Goal: Task Accomplishment & Management: Complete application form

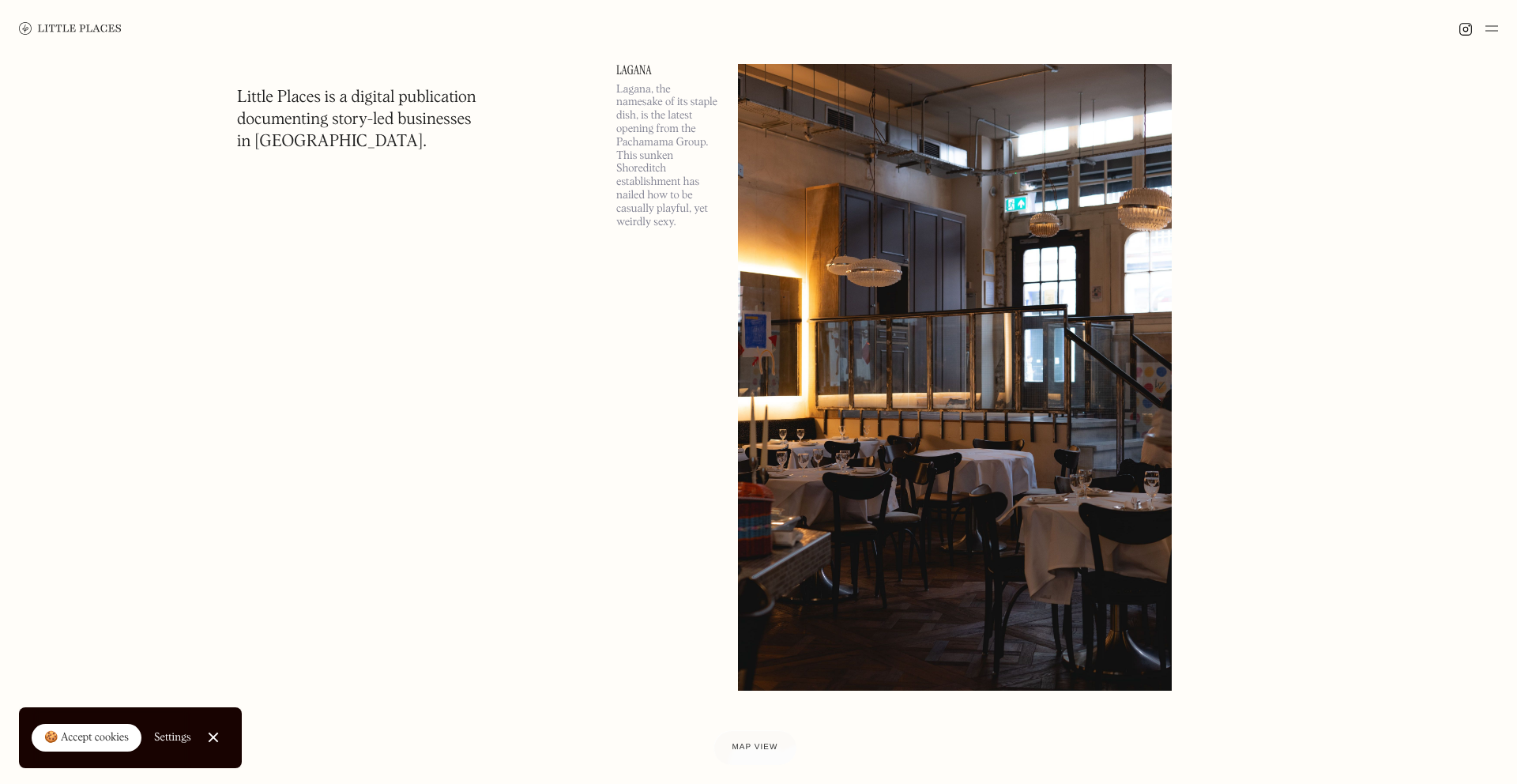
scroll to position [849, 0]
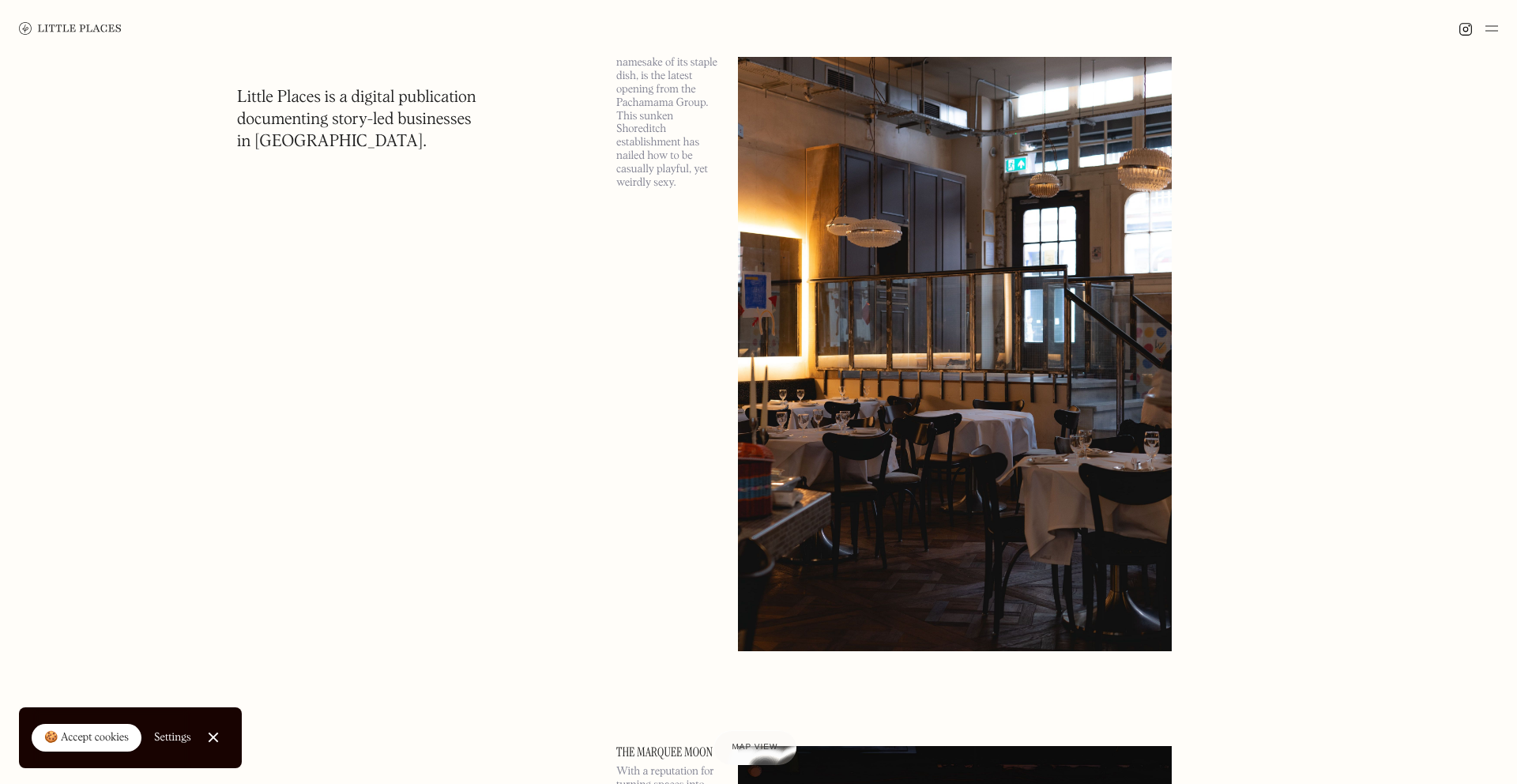
click at [1488, 28] on img at bounding box center [1491, 29] width 12 height 19
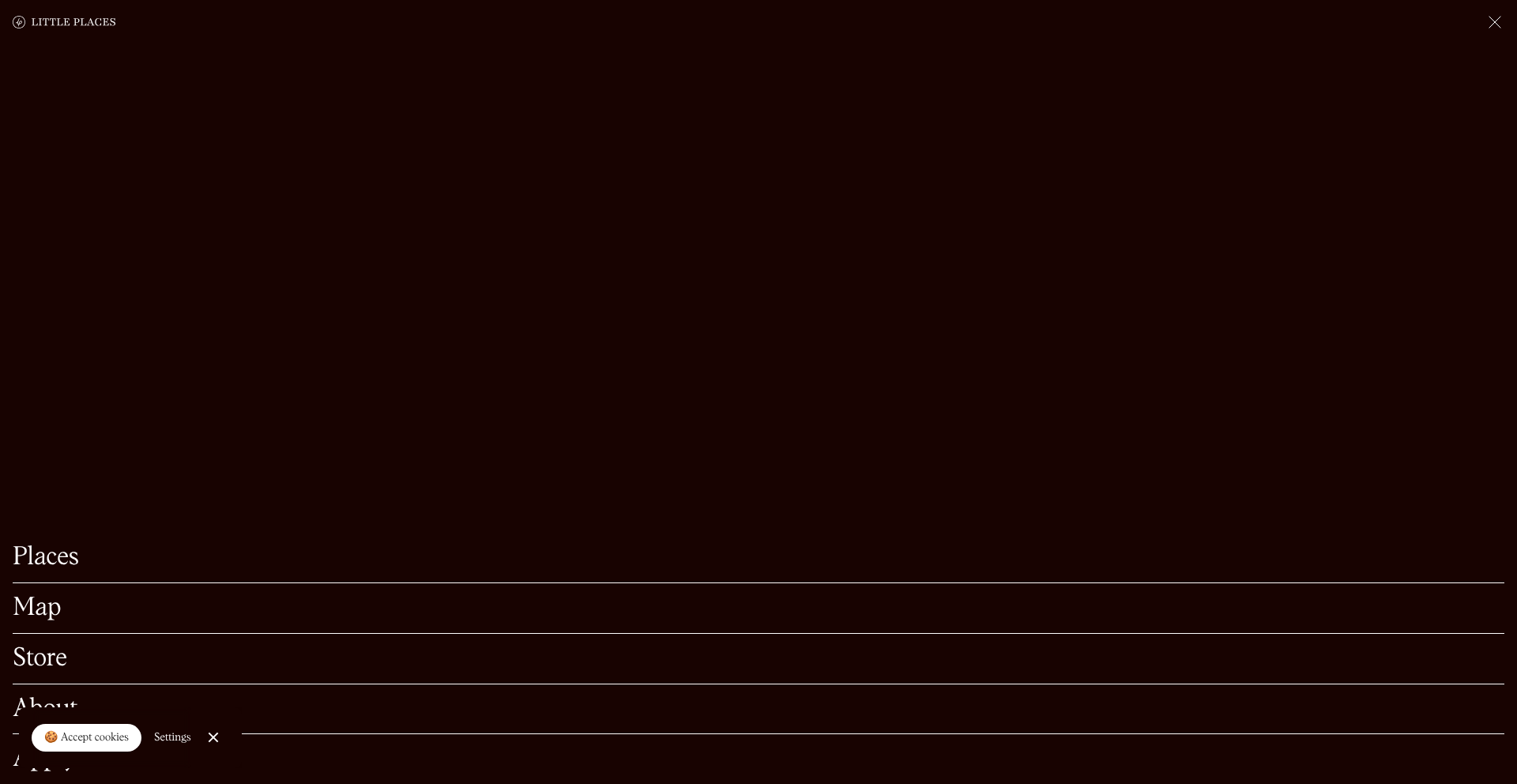
scroll to position [1156, 0]
click at [41, 699] on link "About" at bounding box center [758, 709] width 1492 height 25
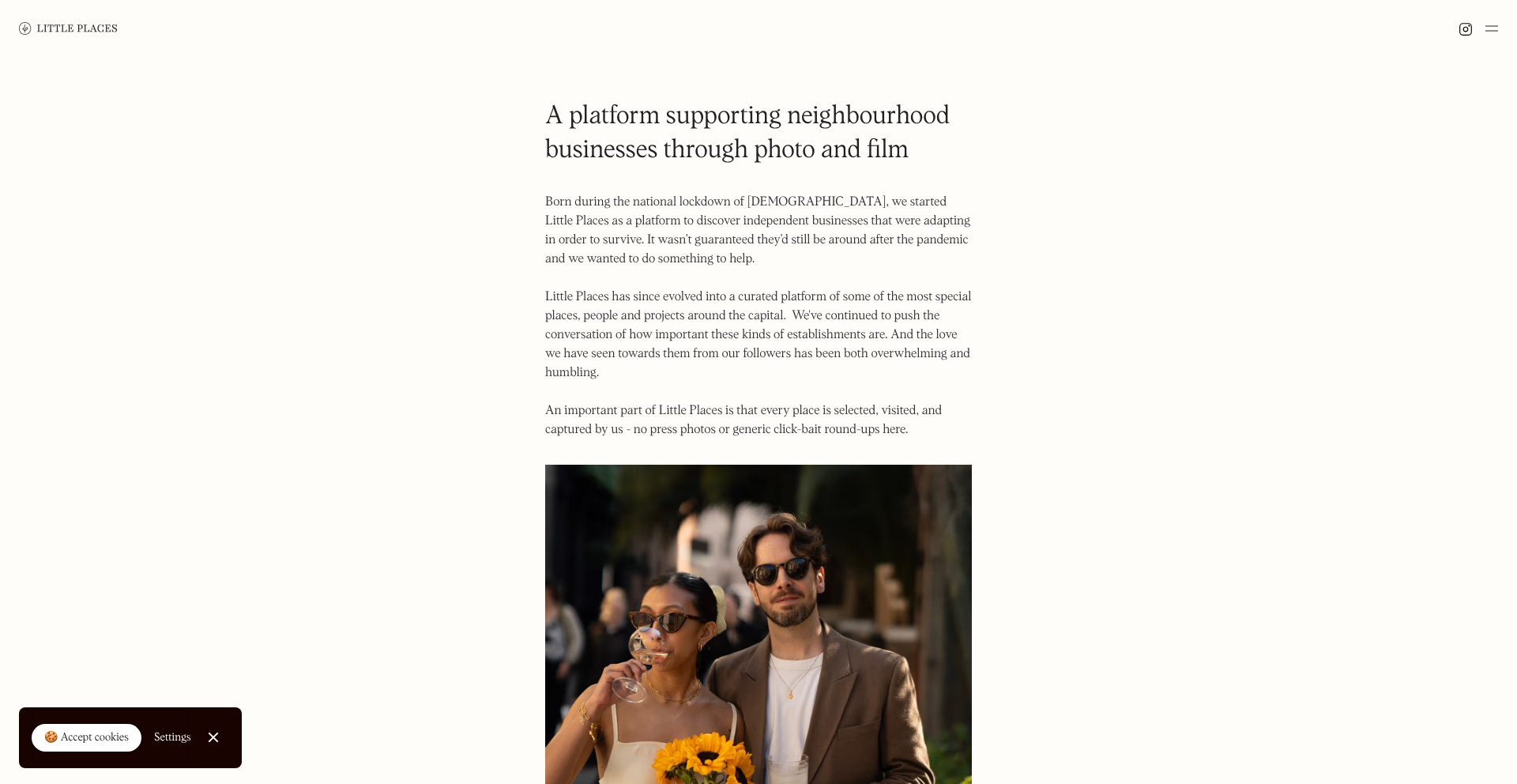
click at [1488, 32] on img at bounding box center [1491, 29] width 12 height 19
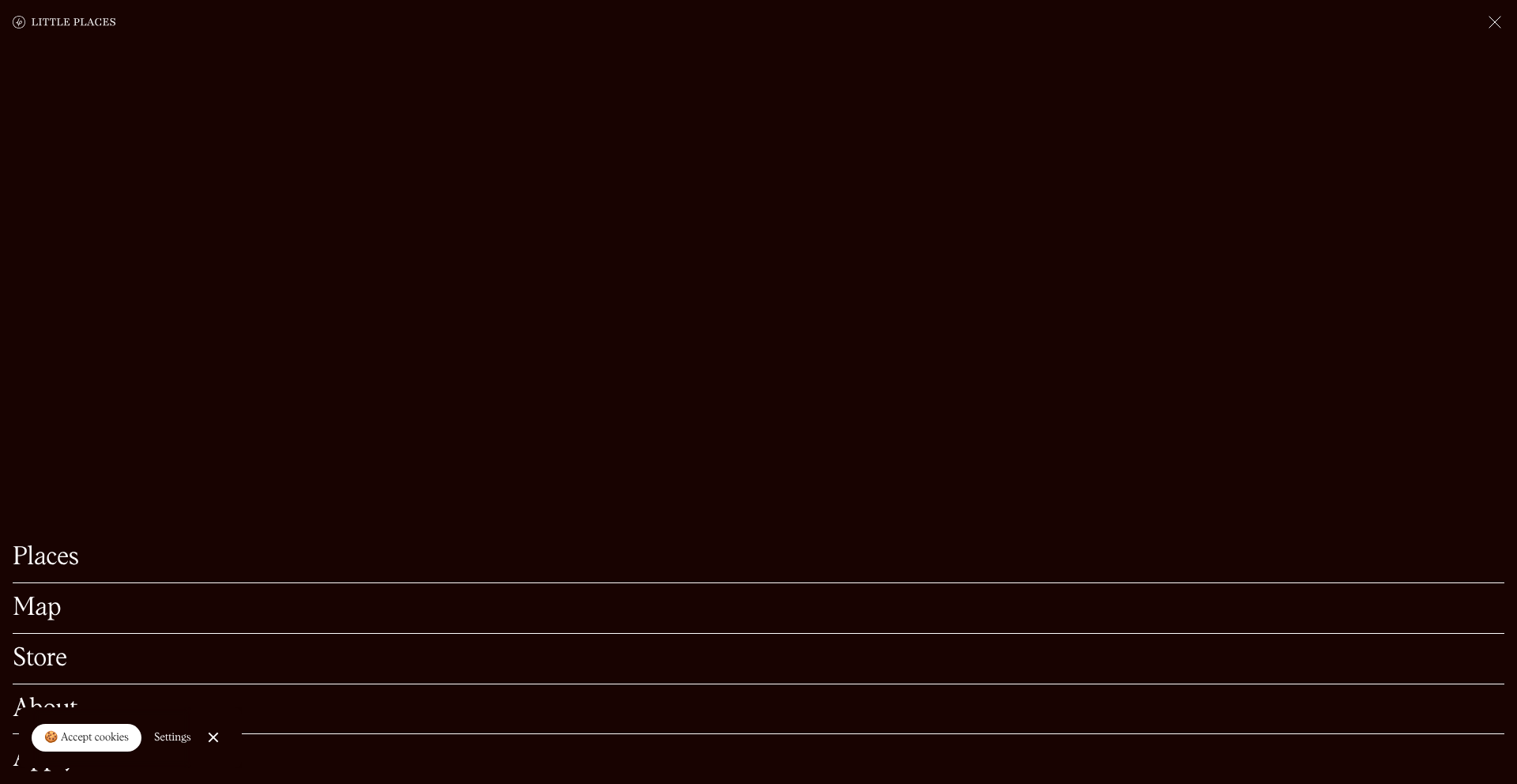
scroll to position [131, 0]
click at [214, 733] on link "Close Cookie Popup" at bounding box center [213, 736] width 32 height 32
click at [47, 749] on link "Apply" at bounding box center [758, 759] width 1492 height 25
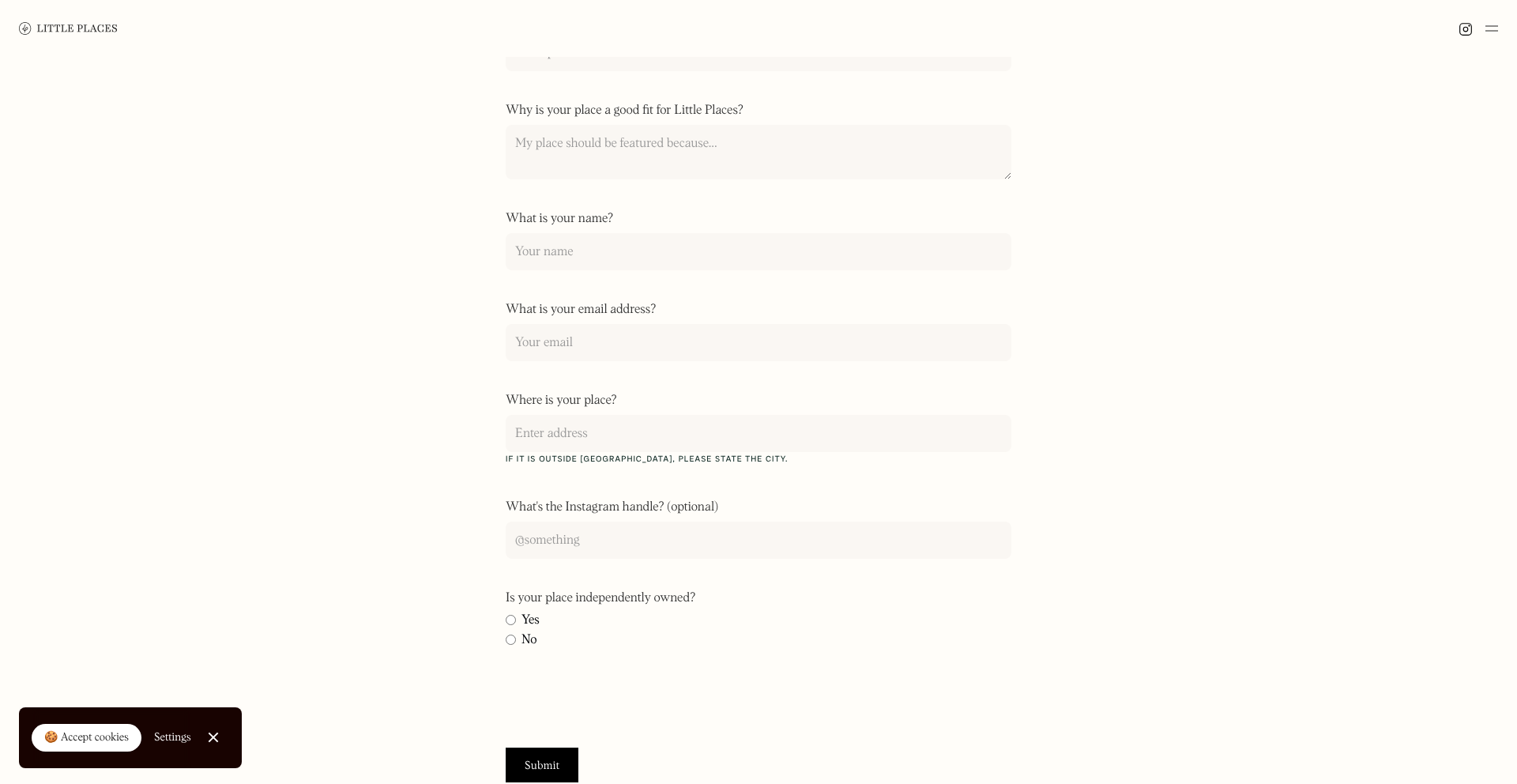
scroll to position [252, 0]
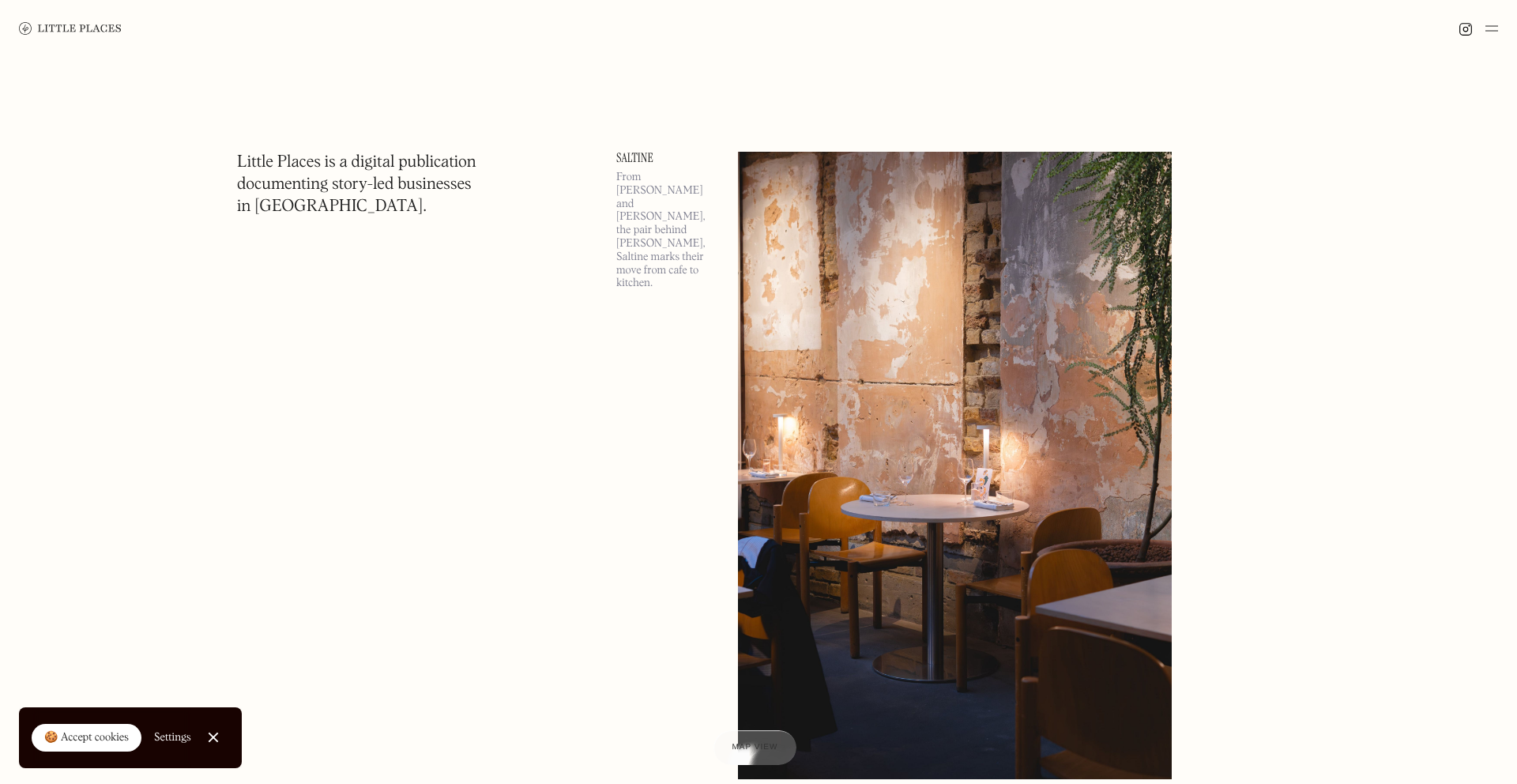
click at [1489, 34] on img at bounding box center [1491, 29] width 12 height 19
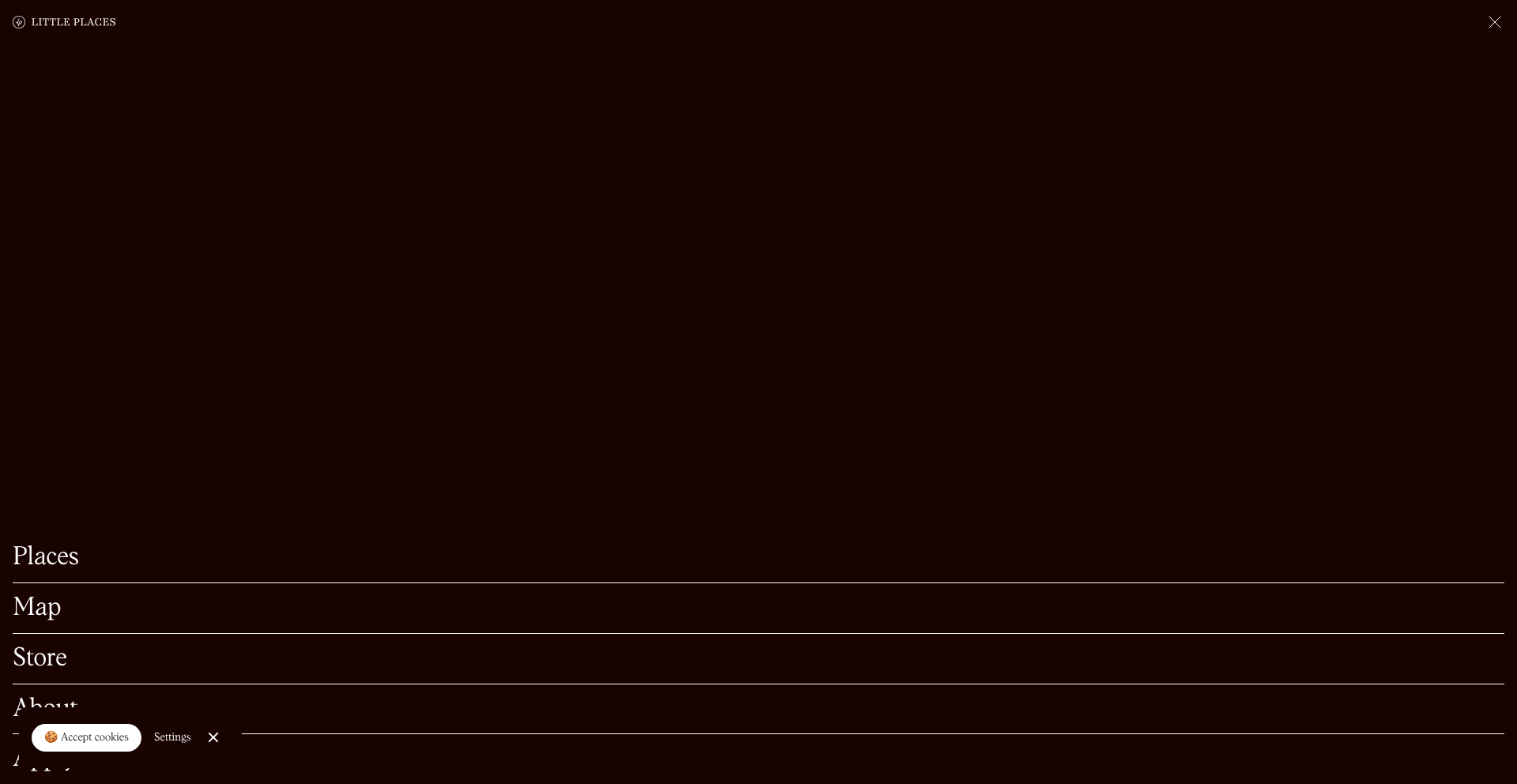
click at [59, 698] on link "About" at bounding box center [758, 709] width 1492 height 25
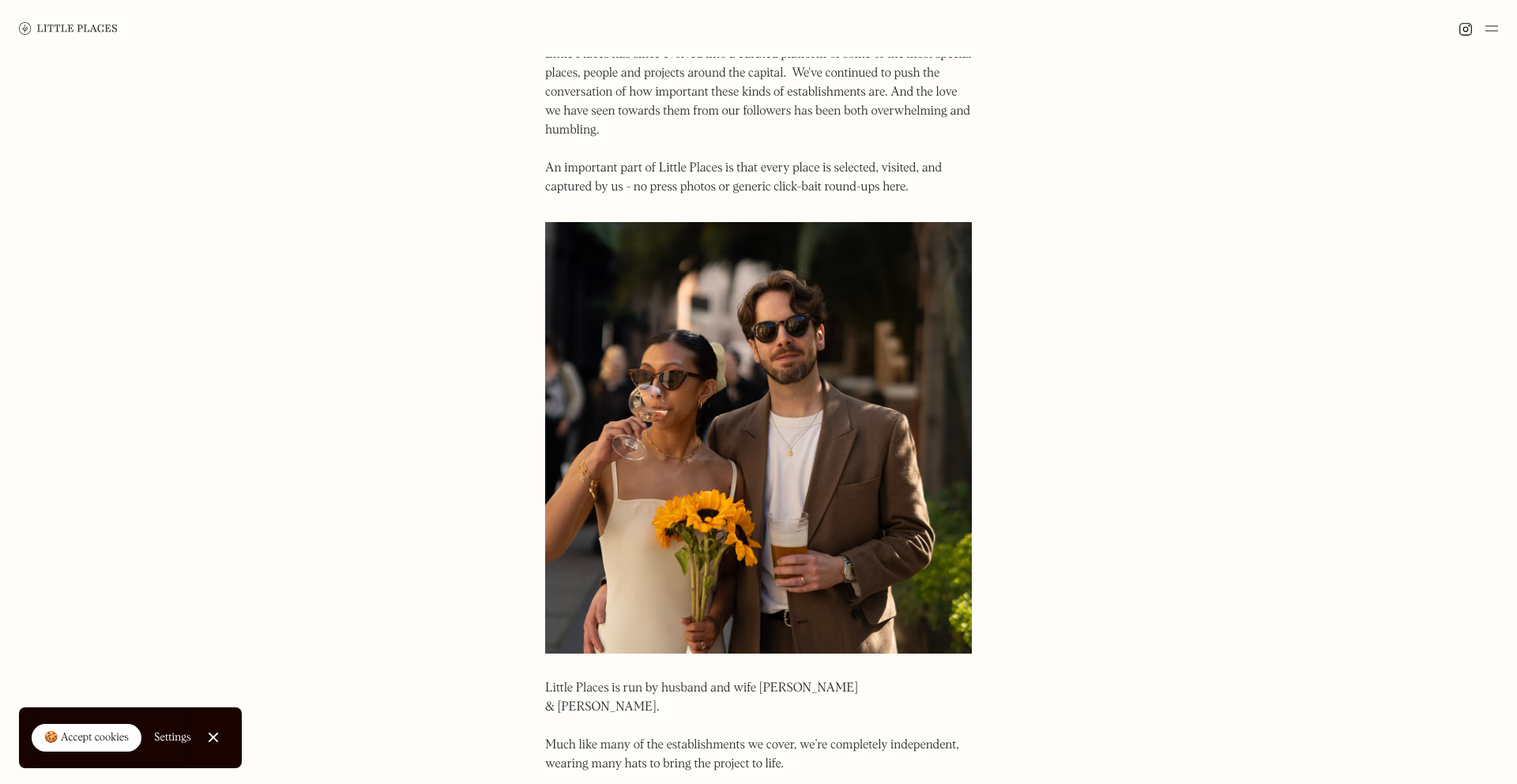
scroll to position [494, 0]
